Goal: Find specific page/section: Find specific page/section

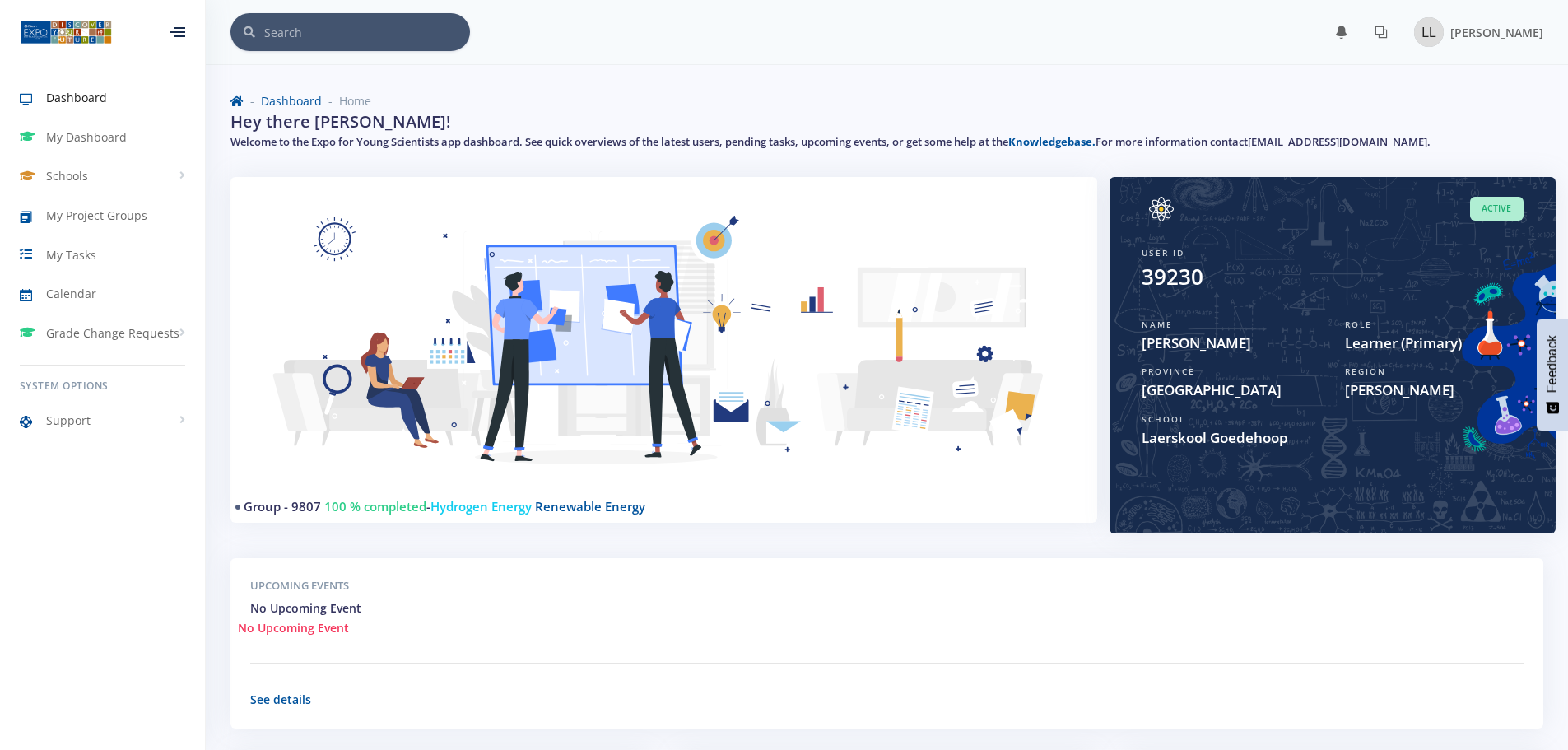
scroll to position [13, 13]
click at [82, 207] on span "My Project Groups" at bounding box center [97, 215] width 101 height 17
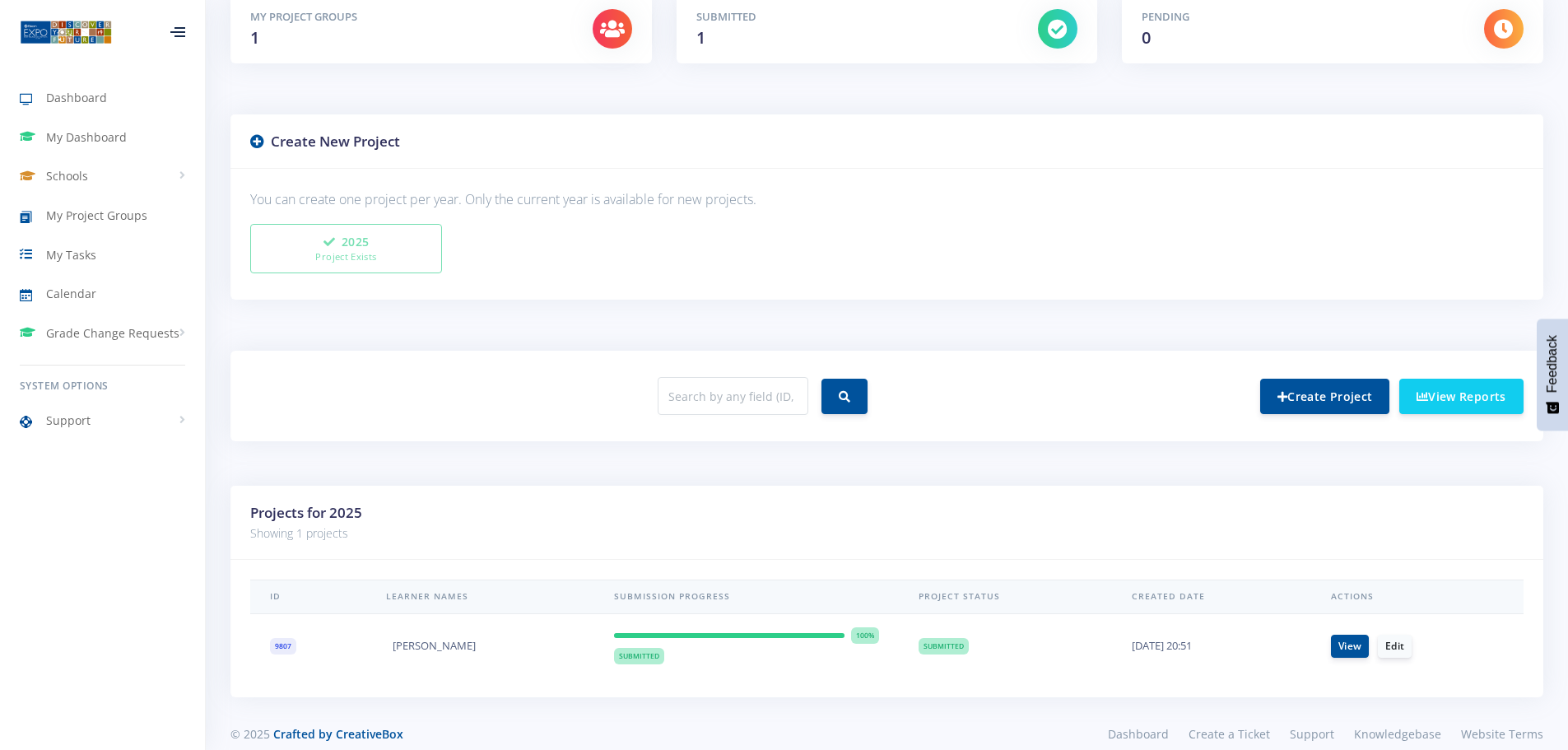
scroll to position [314, 0]
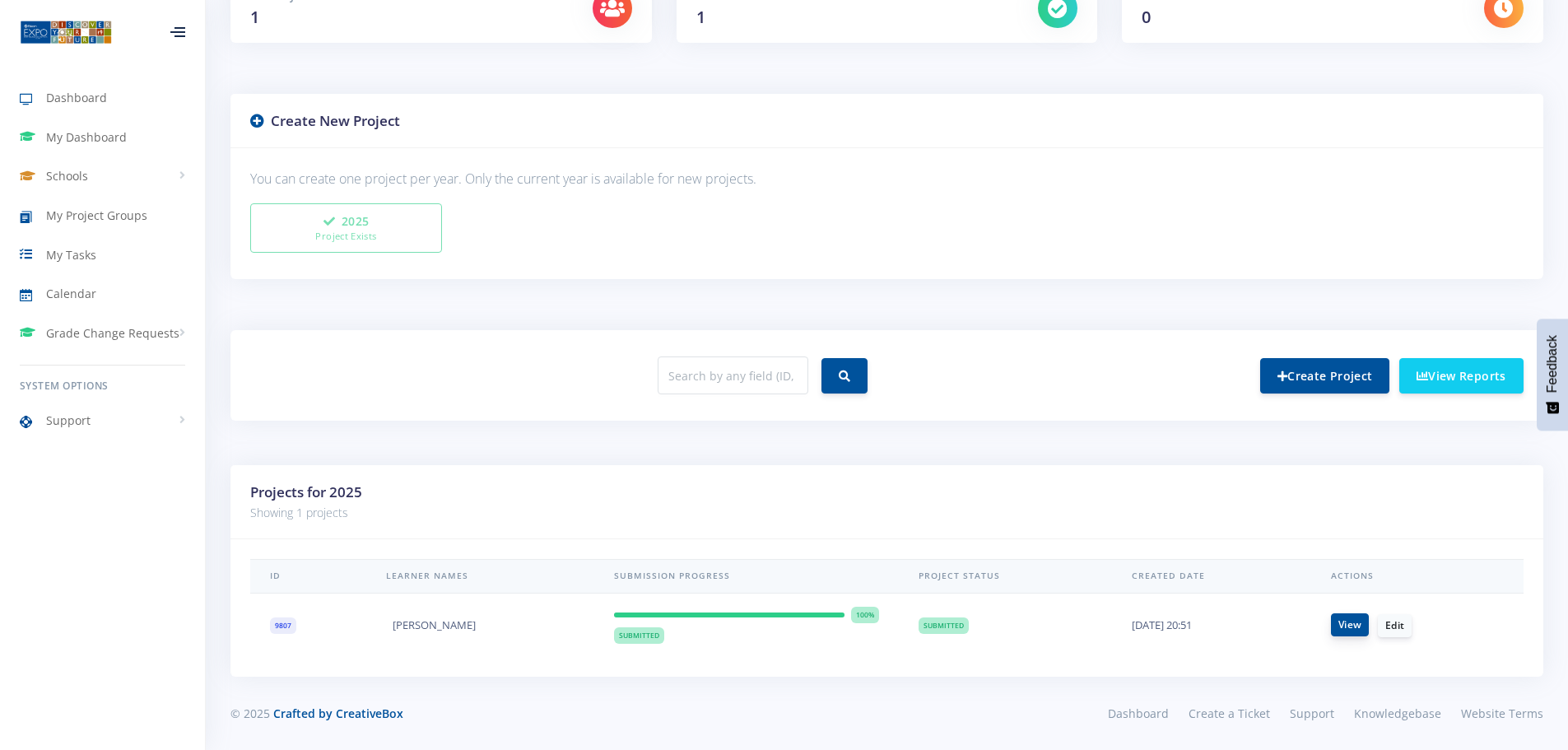
click at [1346, 629] on link "View" at bounding box center [1350, 624] width 38 height 23
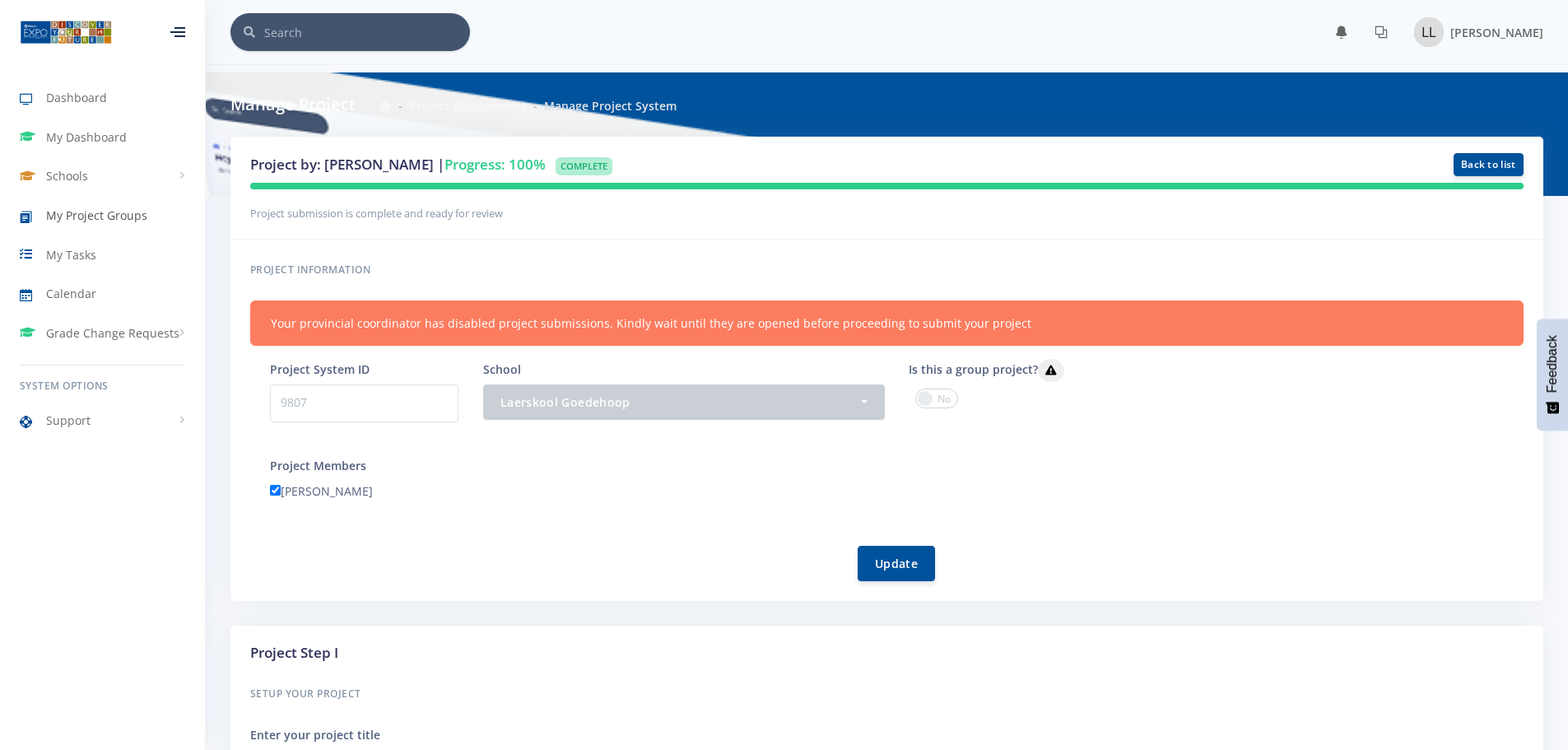
click at [87, 214] on span "My Project Groups" at bounding box center [97, 215] width 101 height 17
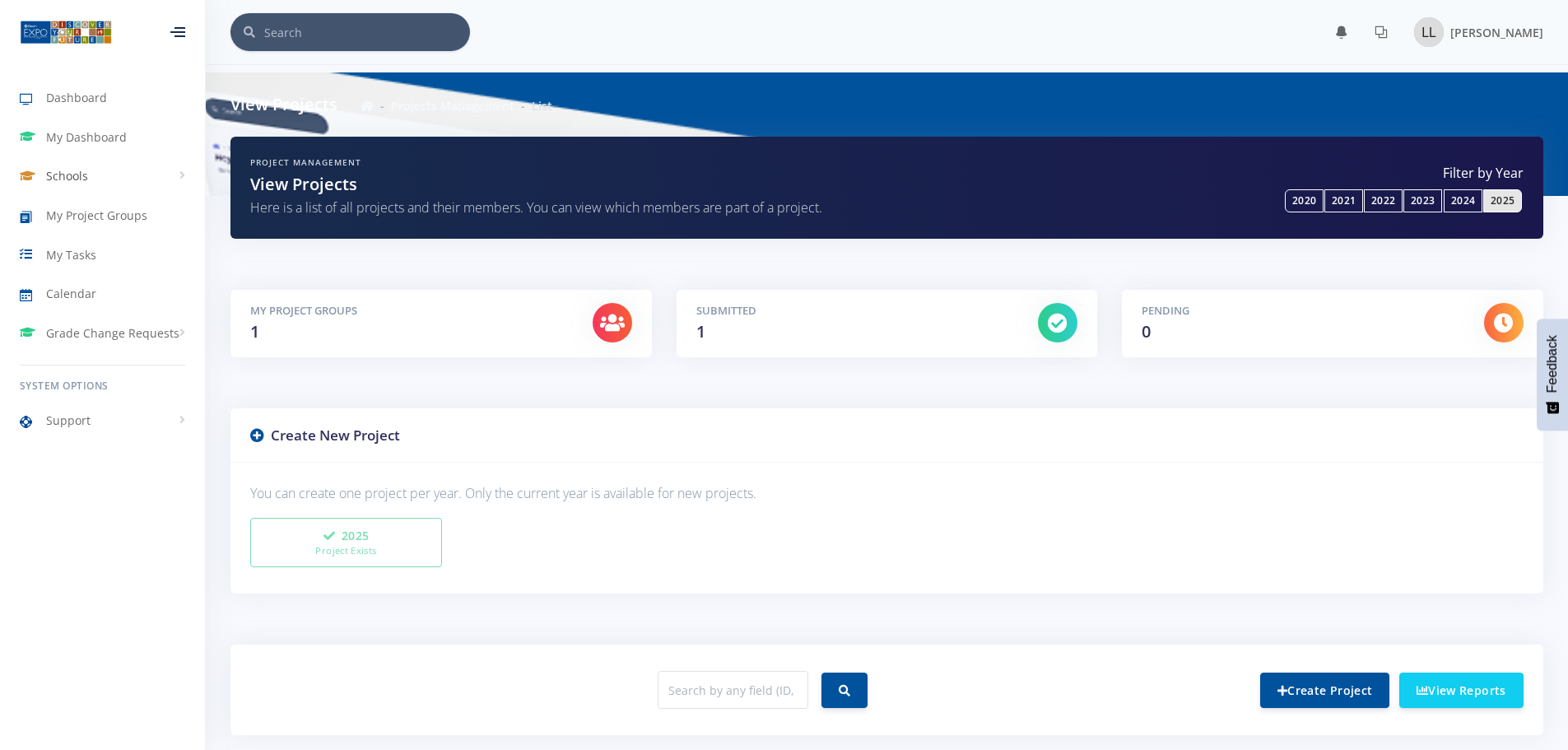
scroll to position [13, 13]
click at [68, 174] on span "Schools" at bounding box center [67, 176] width 42 height 17
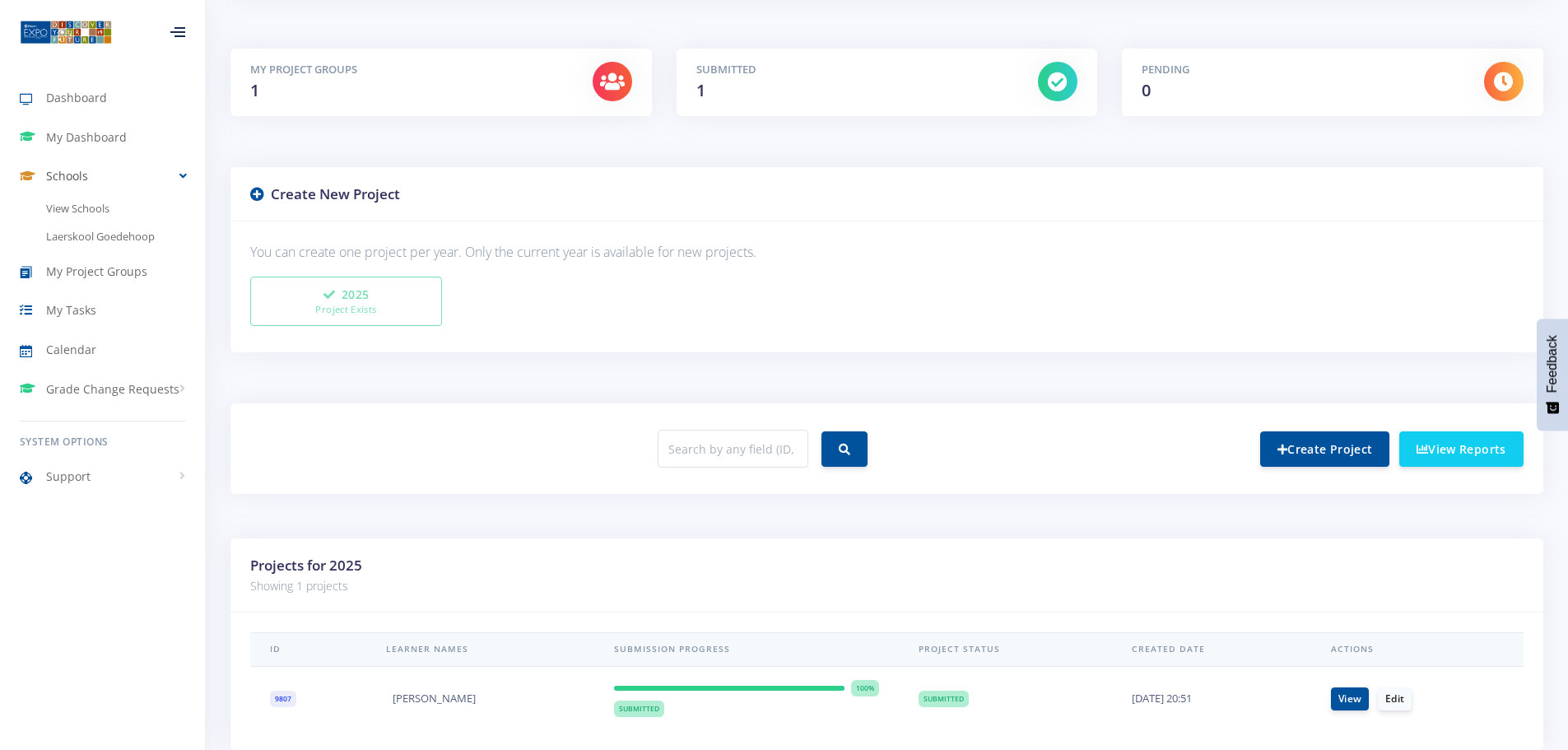
scroll to position [314, 0]
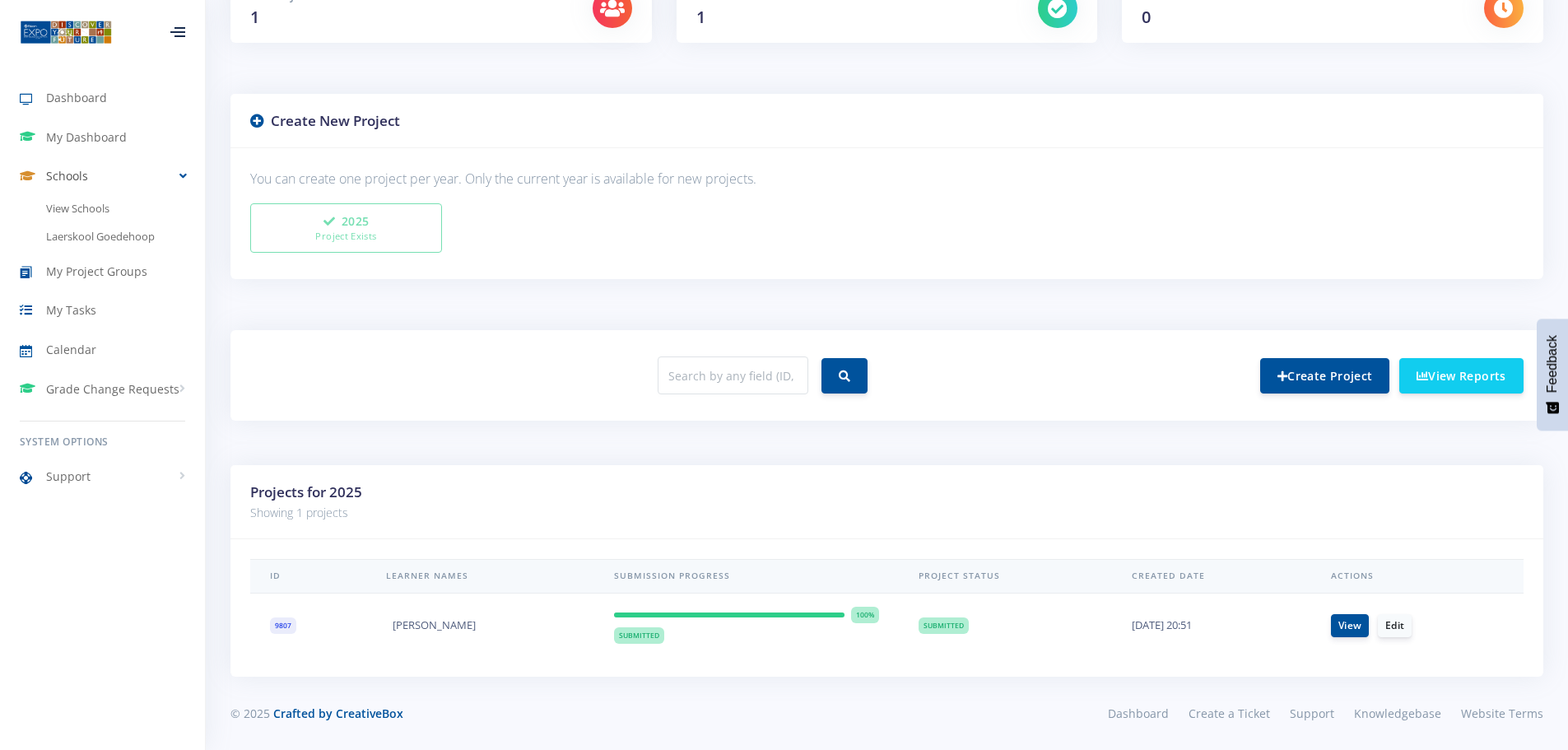
click at [134, 178] on link "Schools" at bounding box center [102, 177] width 205 height 38
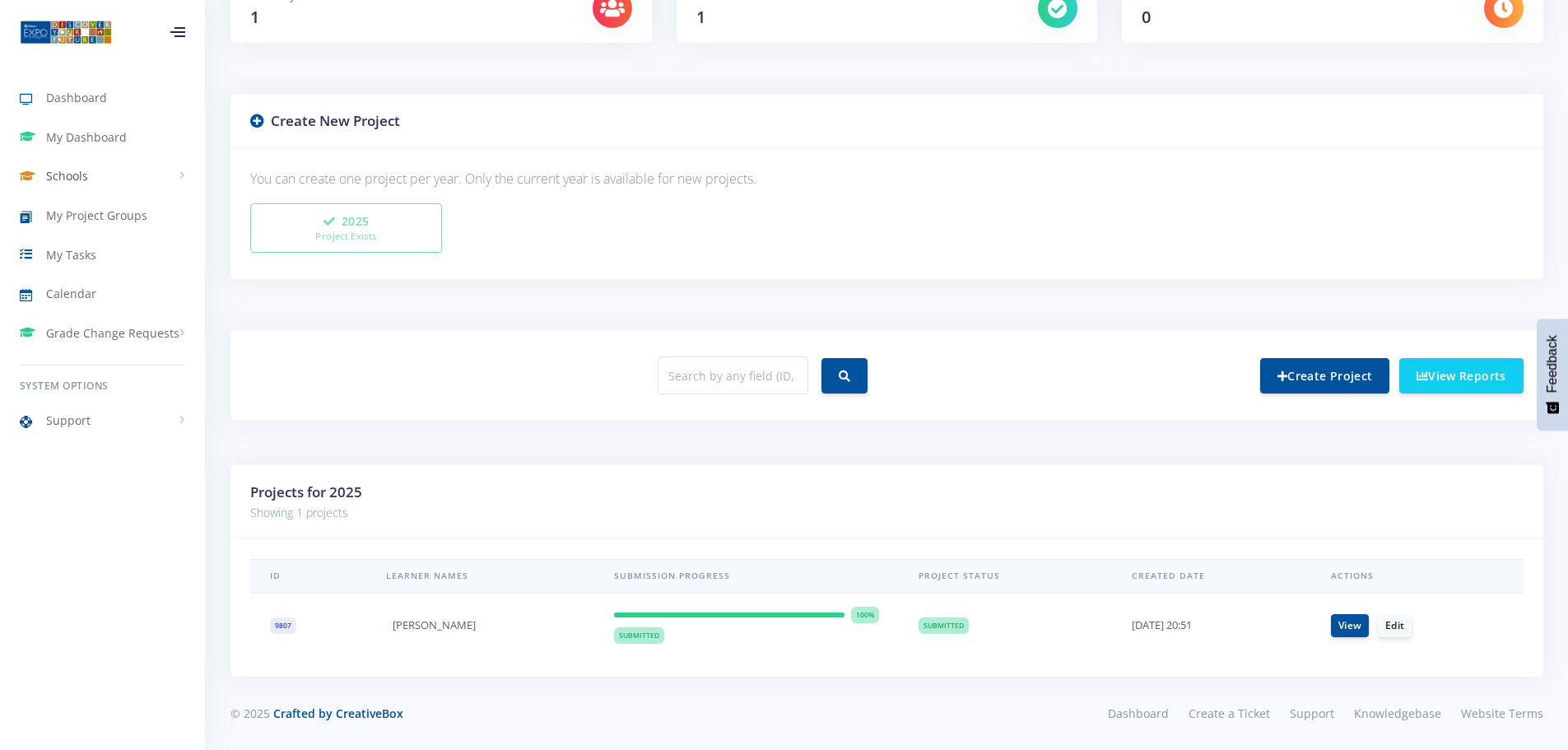
click at [134, 178] on link "Schools" at bounding box center [102, 177] width 205 height 38
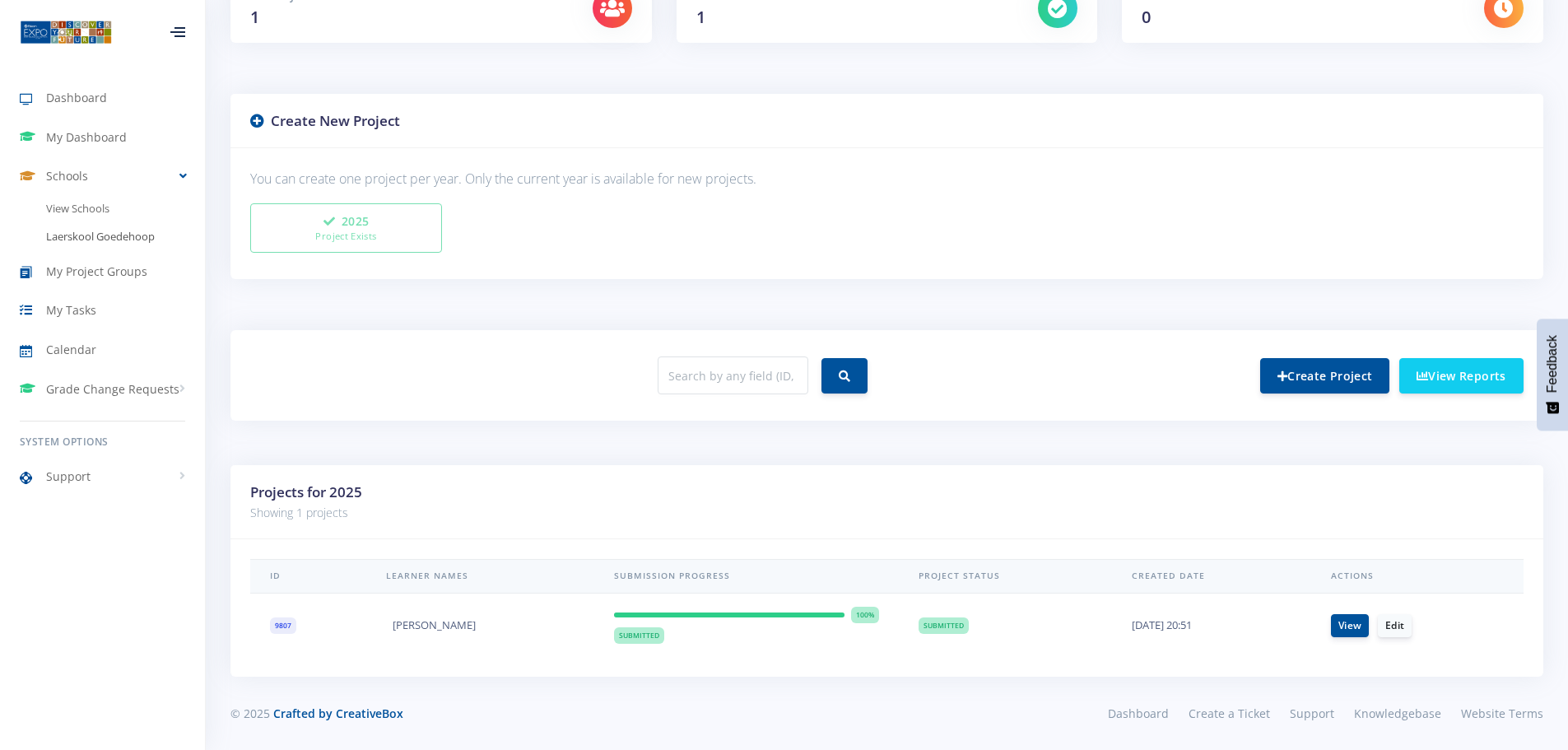
click at [105, 235] on link "Laerskool Goedehoop" at bounding box center [102, 236] width 205 height 28
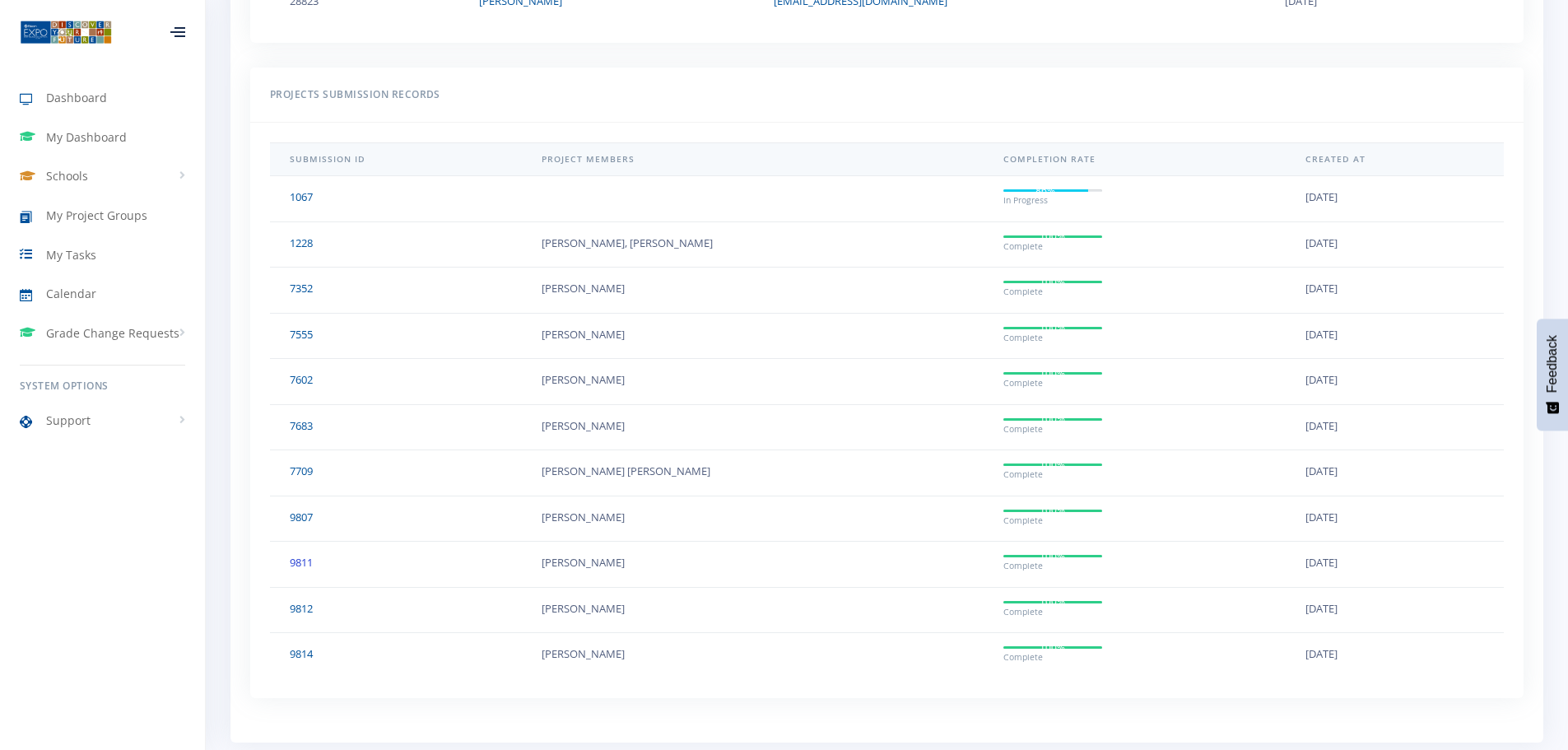
scroll to position [1443, 0]
